Goal: Understand process/instructions: Learn about a topic

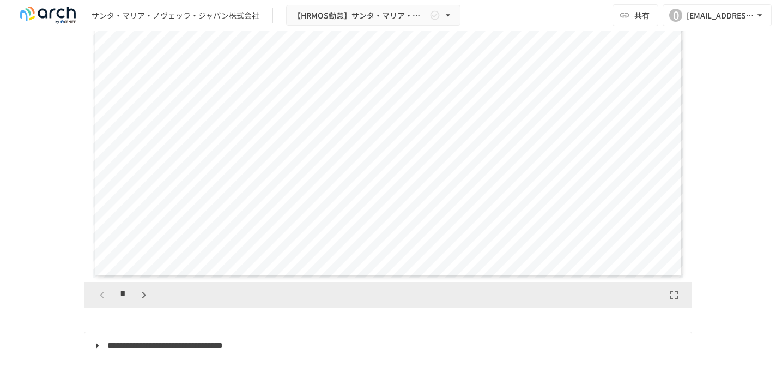
scroll to position [2054, 0]
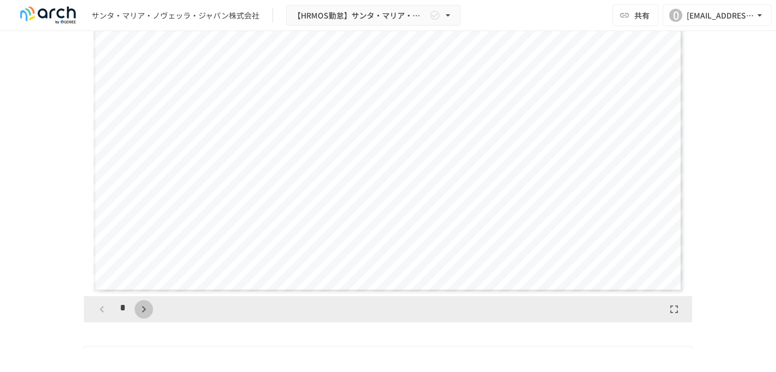
click at [145, 316] on icon "button" at bounding box center [143, 309] width 13 height 13
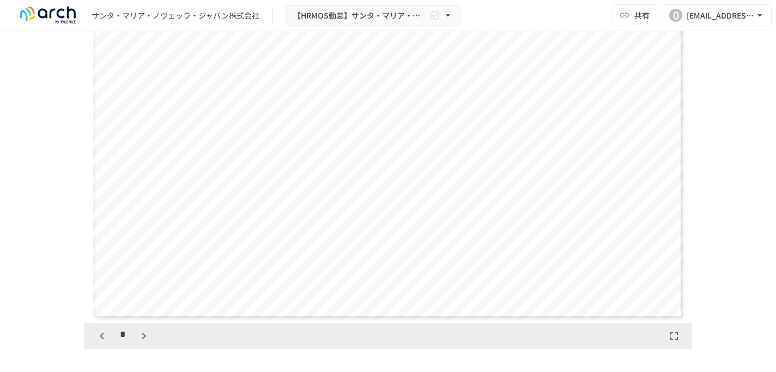
scroll to position [2027, 0]
click at [142, 343] on icon "button" at bounding box center [143, 336] width 13 height 13
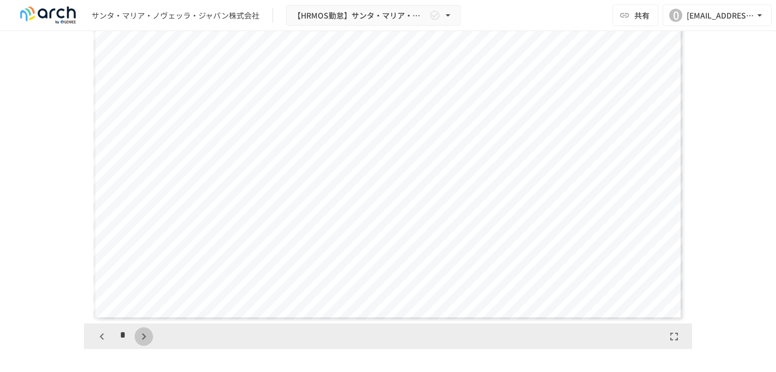
click at [142, 343] on icon "button" at bounding box center [143, 336] width 13 height 13
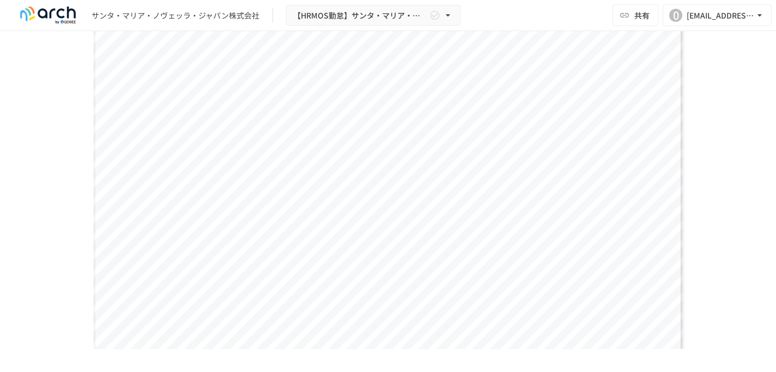
scroll to position [2078, 0]
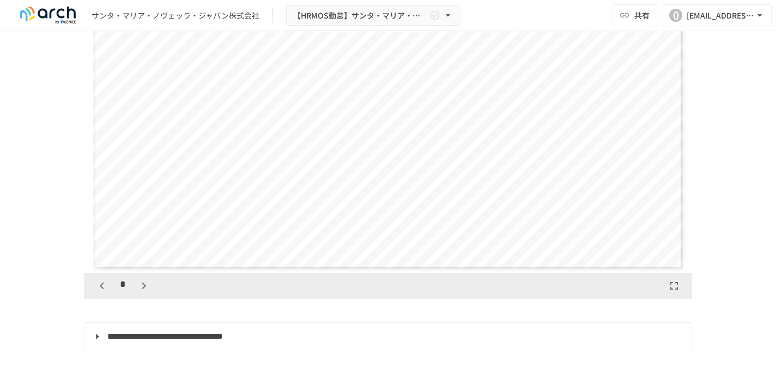
click at [142, 292] on icon "button" at bounding box center [143, 285] width 13 height 13
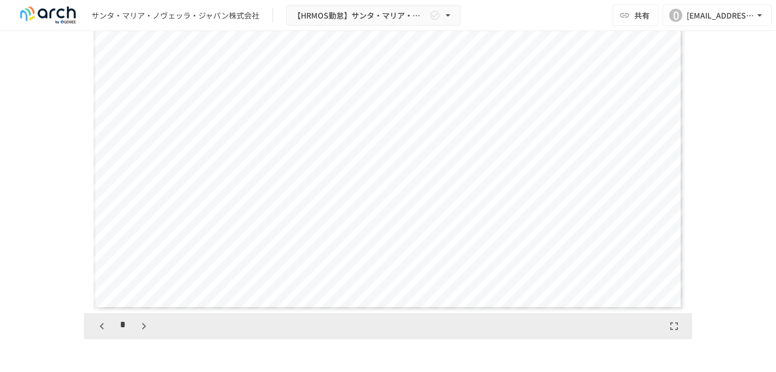
scroll to position [2026, 0]
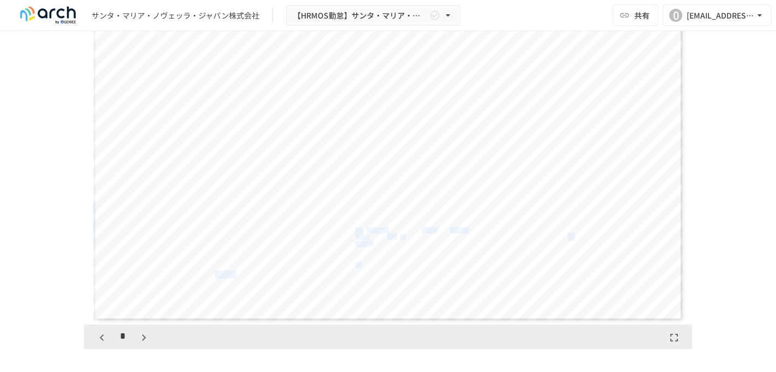
drag, startPoint x: 357, startPoint y: 243, endPoint x: 418, endPoint y: 260, distance: 63.9
click at [418, 260] on div "**********" at bounding box center [388, 155] width 590 height 332
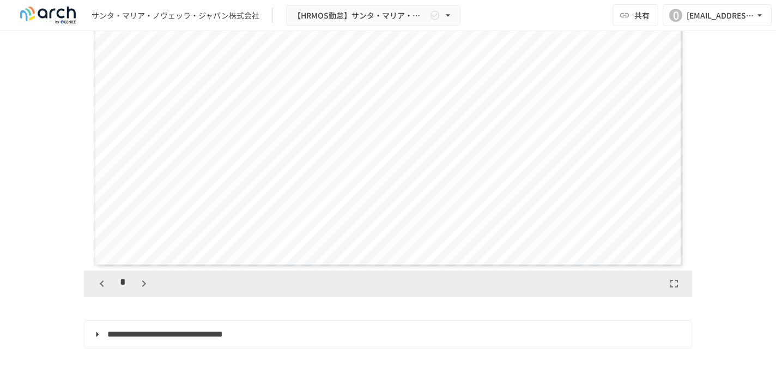
scroll to position [2080, 0]
click at [144, 286] on icon "button" at bounding box center [144, 283] width 4 height 7
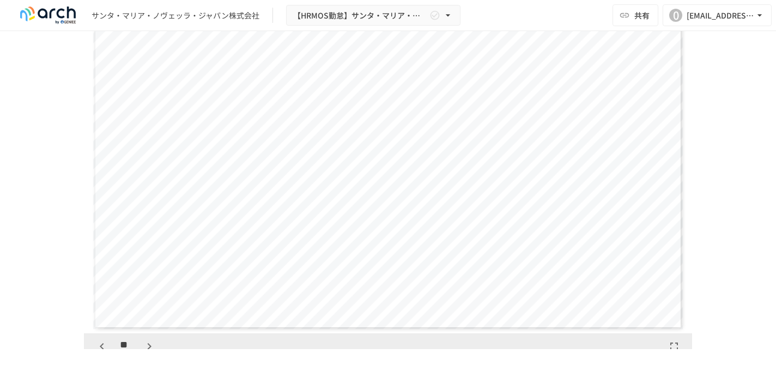
scroll to position [2040, 0]
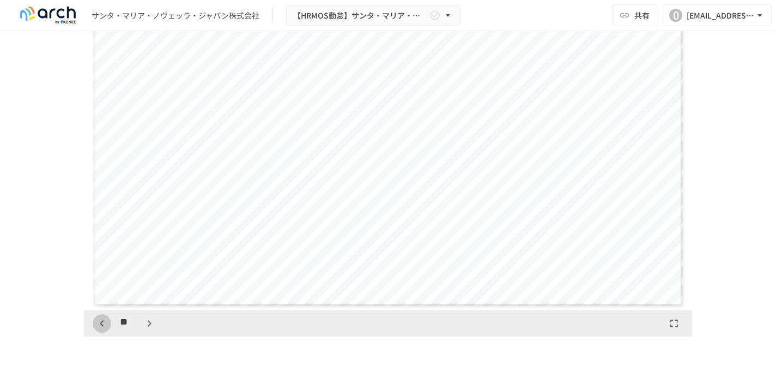
click at [106, 330] on icon "button" at bounding box center [101, 323] width 13 height 13
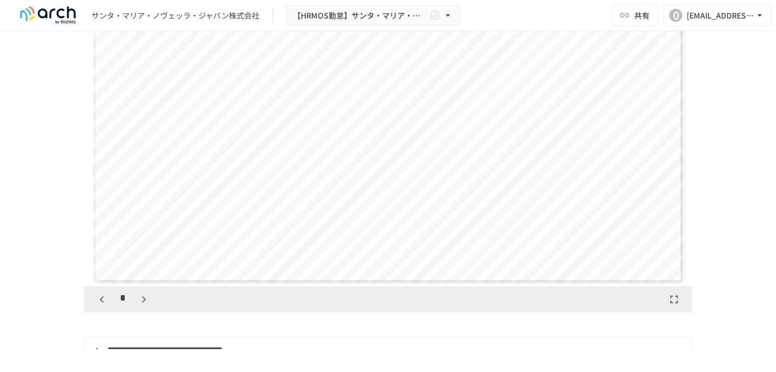
scroll to position [2066, 0]
click at [102, 304] on icon "button" at bounding box center [101, 297] width 13 height 13
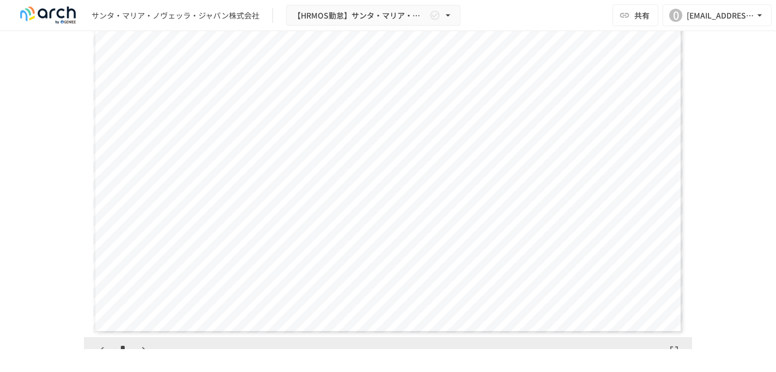
scroll to position [2029, 0]
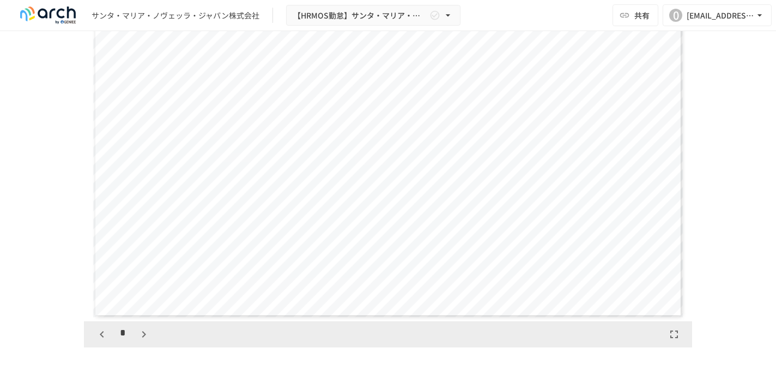
click at [104, 341] on icon "button" at bounding box center [101, 334] width 13 height 13
click at [146, 341] on icon "button" at bounding box center [143, 334] width 13 height 13
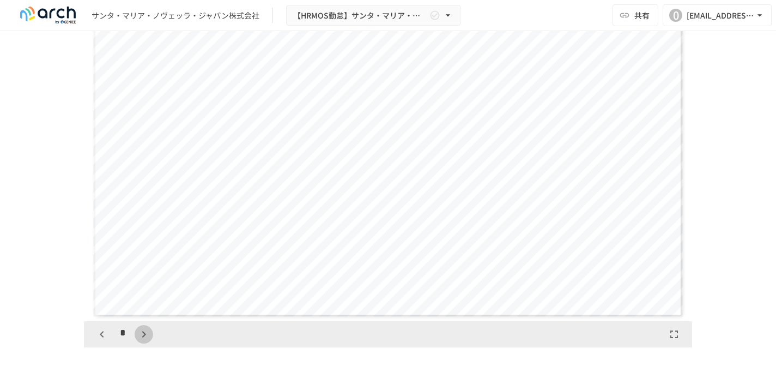
scroll to position [2044, 0]
click at [145, 341] on icon "button" at bounding box center [143, 334] width 13 height 13
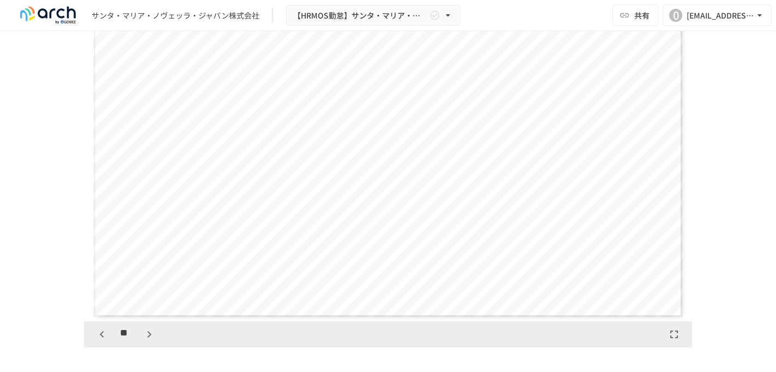
click at [145, 341] on icon "button" at bounding box center [149, 334] width 13 height 13
click at [150, 341] on icon "button" at bounding box center [149, 334] width 13 height 13
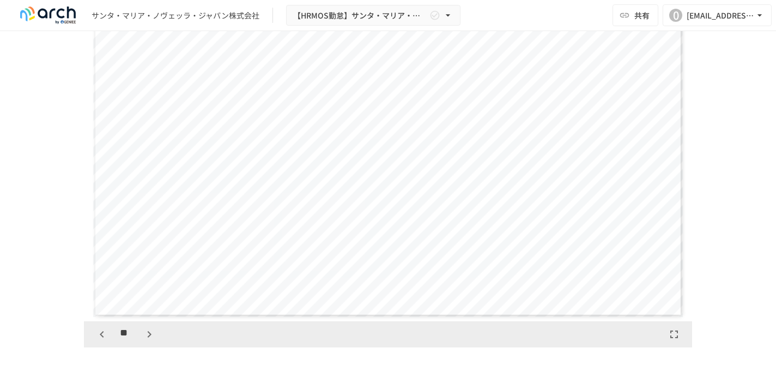
scroll to position [4088, 0]
click at [150, 341] on icon "button" at bounding box center [149, 334] width 13 height 13
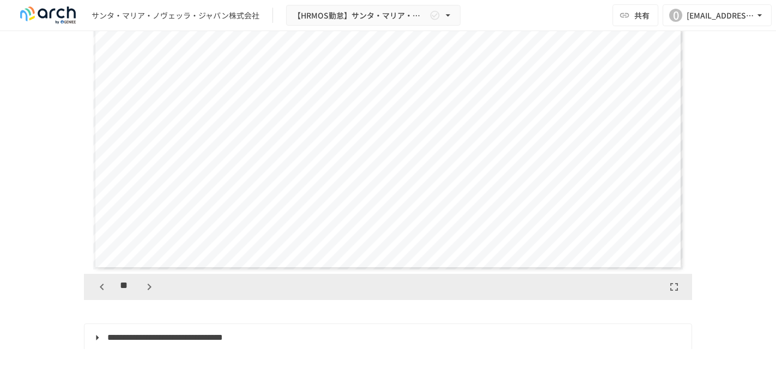
scroll to position [2079, 0]
click at [148, 287] on icon "button" at bounding box center [150, 284] width 4 height 7
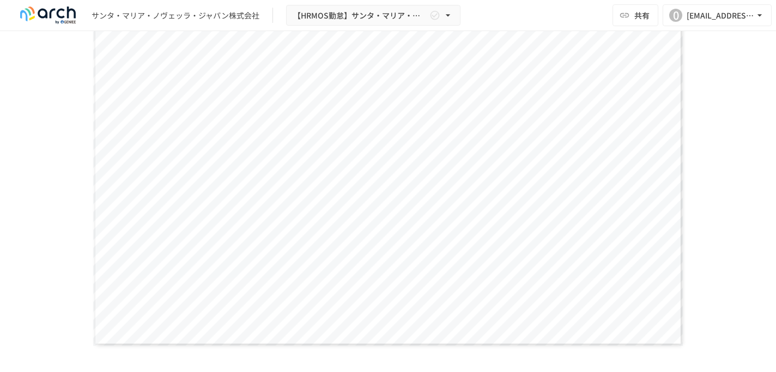
scroll to position [1995, 0]
click at [244, 190] on span "****" at bounding box center [252, 186] width 29 height 8
